Goal: Transaction & Acquisition: Book appointment/travel/reservation

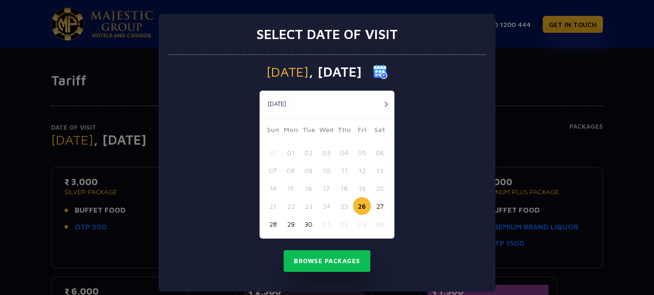
click at [339, 134] on body "+ 91 1800 1200 444 GET IN TOUCH Tariff Date of Visit [DATE] Change BOOK TICKETS…" at bounding box center [327, 242] width 654 height 484
click at [497, 98] on div "Select date of visit [DATE] [DATE] [DATE] Sun Mon Tue Wed Thu Fri Sat 31 01 02 …" at bounding box center [327, 147] width 654 height 295
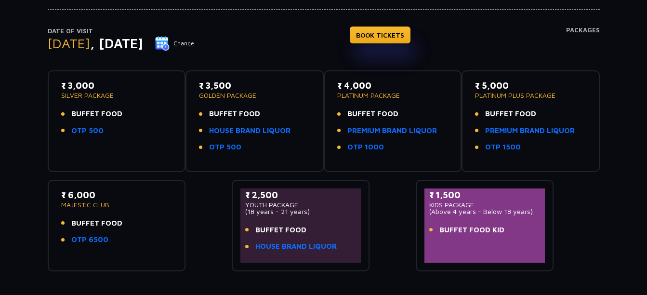
scroll to position [96, 0]
click at [411, 33] on link "BOOK TICKETS" at bounding box center [380, 35] width 61 height 17
